Goal: Information Seeking & Learning: Learn about a topic

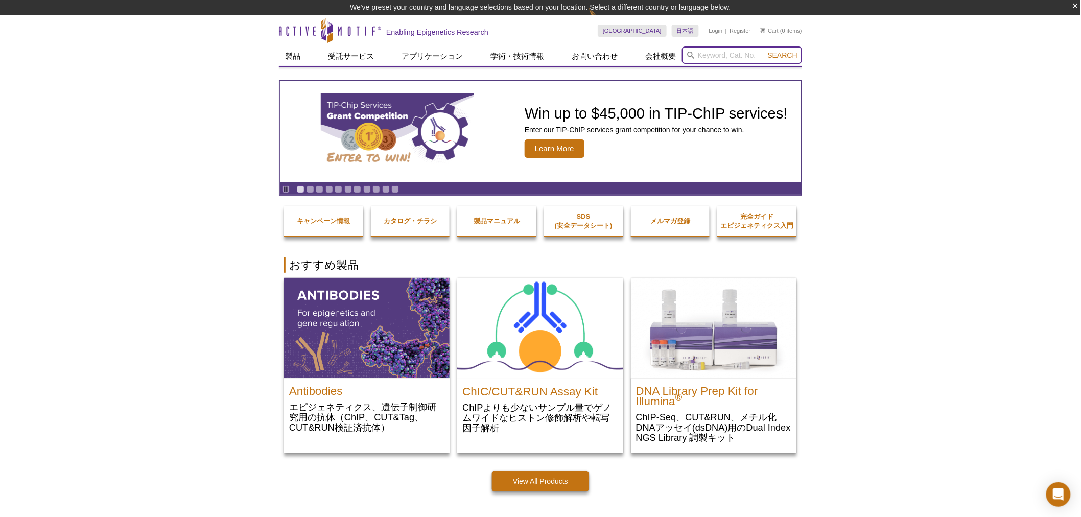
click at [720, 53] on input "search" at bounding box center [742, 54] width 120 height 17
type input "ま"
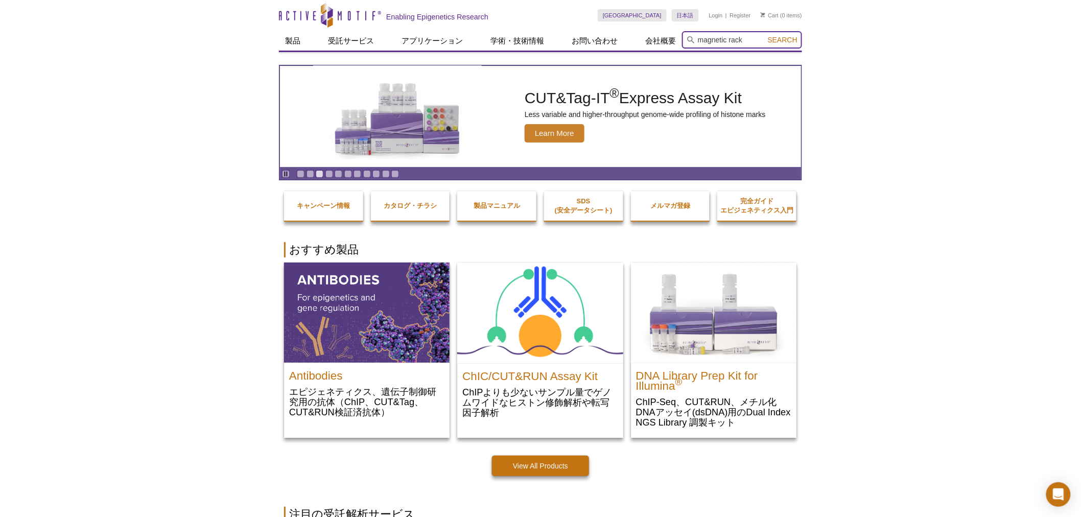
type input "magnetic rack"
click at [765, 35] on button "Search" at bounding box center [783, 39] width 36 height 9
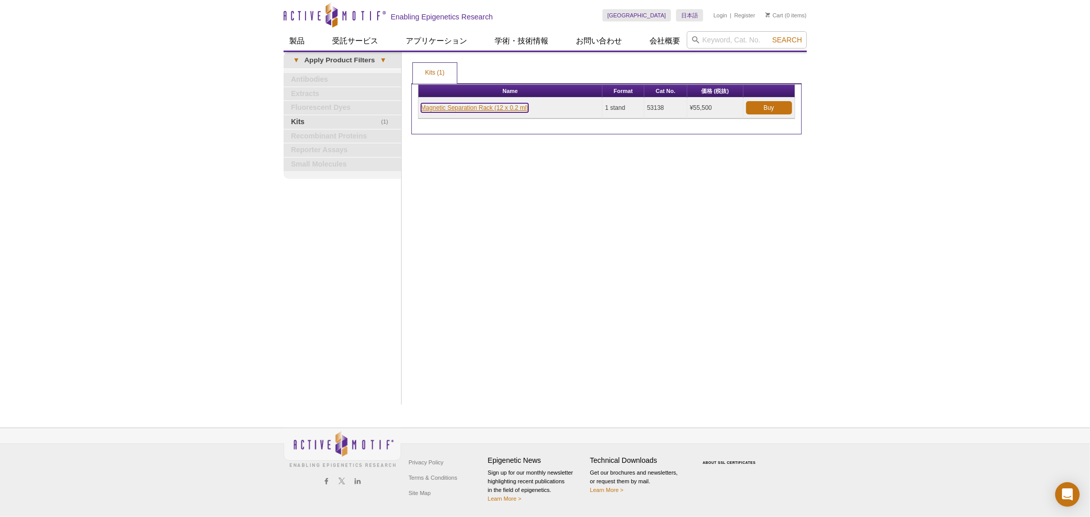
click at [435, 107] on link "Magnetic Separation Rack (12 x 0.2 ml)" at bounding box center [475, 107] width 108 height 9
